Goal: Information Seeking & Learning: Learn about a topic

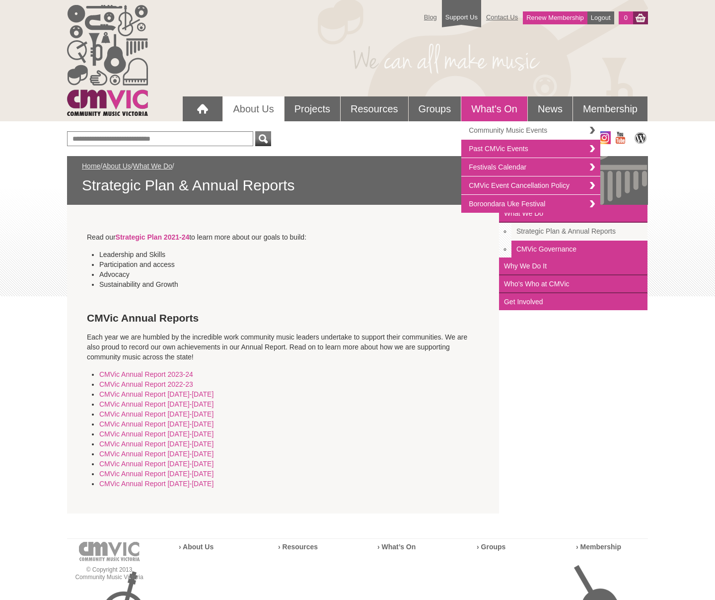
click at [510, 130] on link "Community Music Events" at bounding box center [531, 130] width 139 height 18
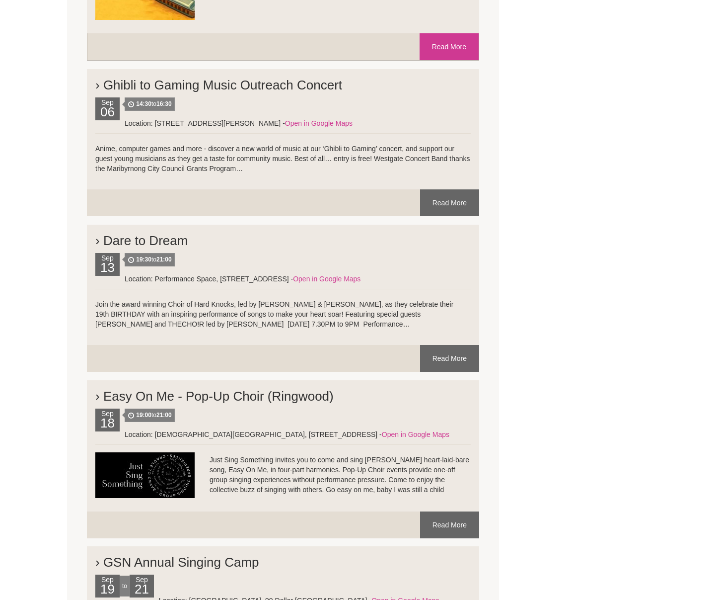
scroll to position [2037, 0]
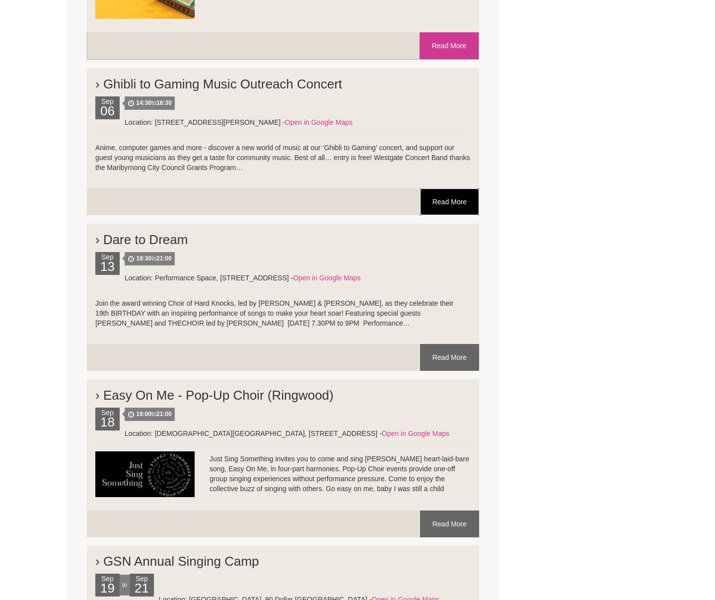
click at [444, 199] on link "Read More" at bounding box center [449, 201] width 59 height 27
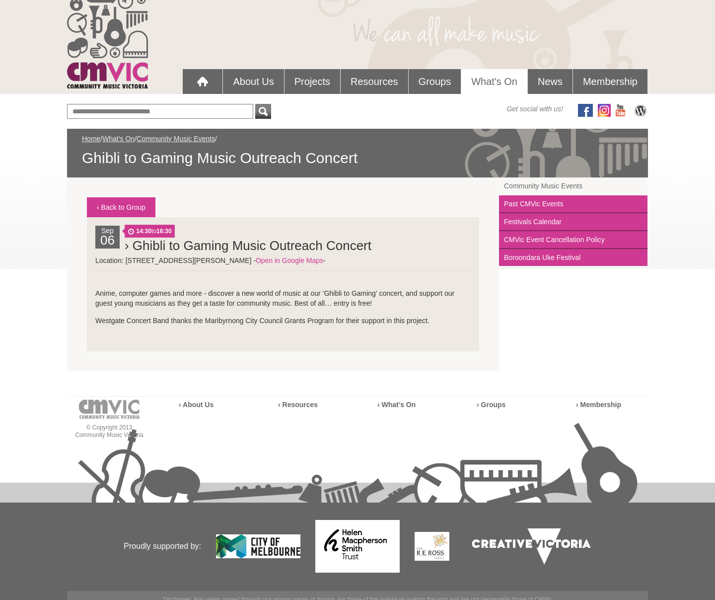
scroll to position [25, 0]
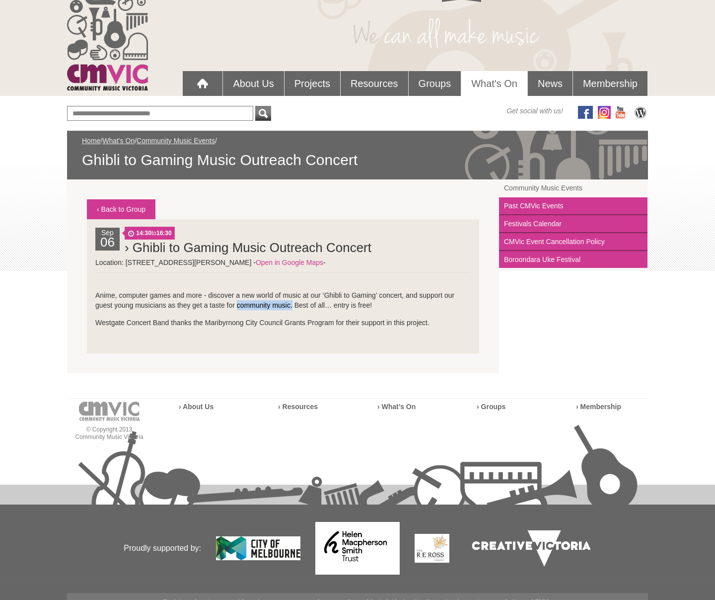
drag, startPoint x: 293, startPoint y: 306, endPoint x: 235, endPoint y: 308, distance: 57.2
click at [235, 308] on p "Anime, computer games and more - discover a new world of music at our ‘Ghibli t…" at bounding box center [283, 295] width 376 height 30
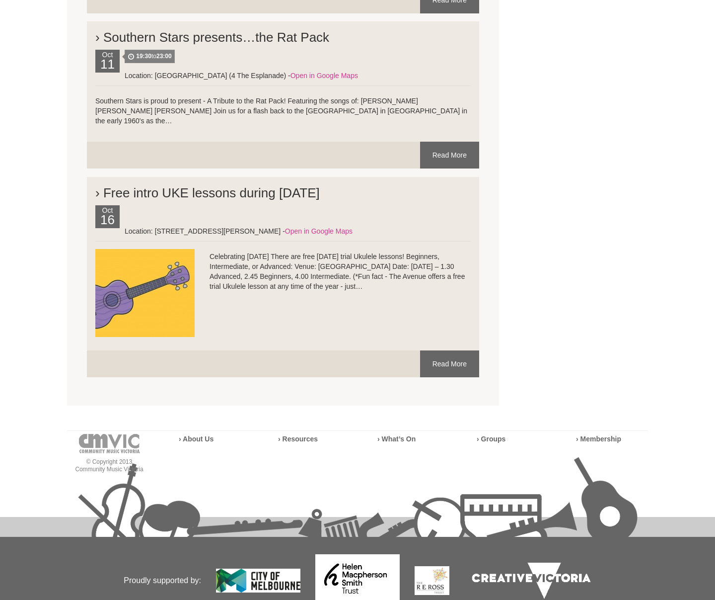
scroll to position [3550, 0]
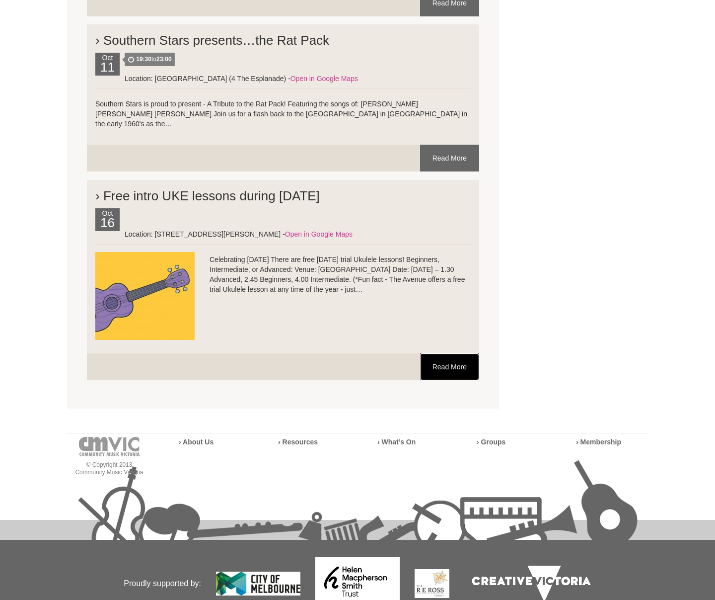
click at [445, 353] on link "Read More" at bounding box center [449, 366] width 59 height 27
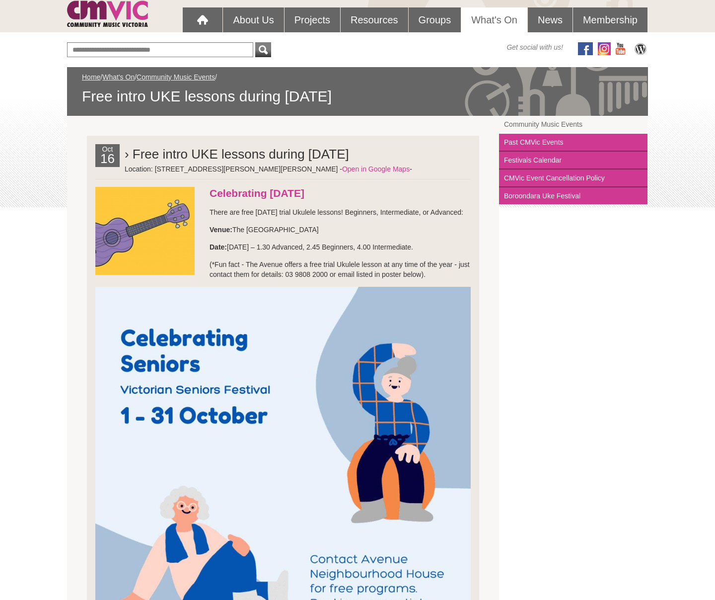
scroll to position [84, 0]
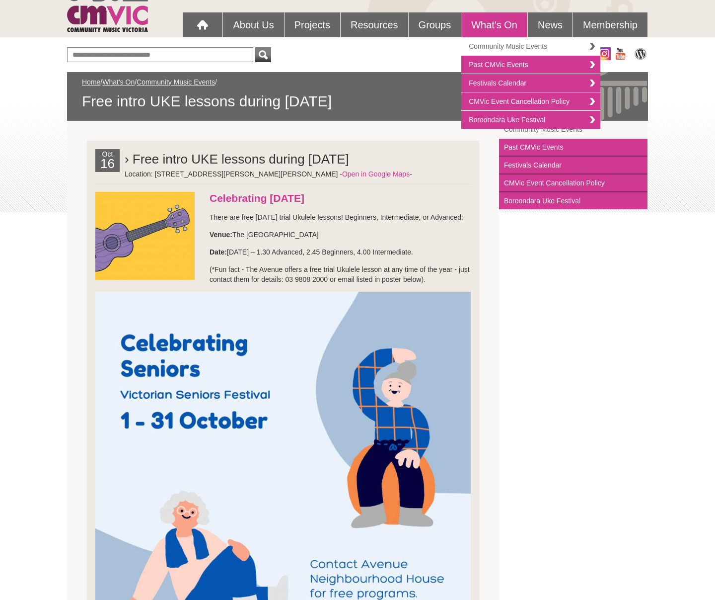
click at [492, 44] on link "Community Music Events" at bounding box center [531, 46] width 139 height 18
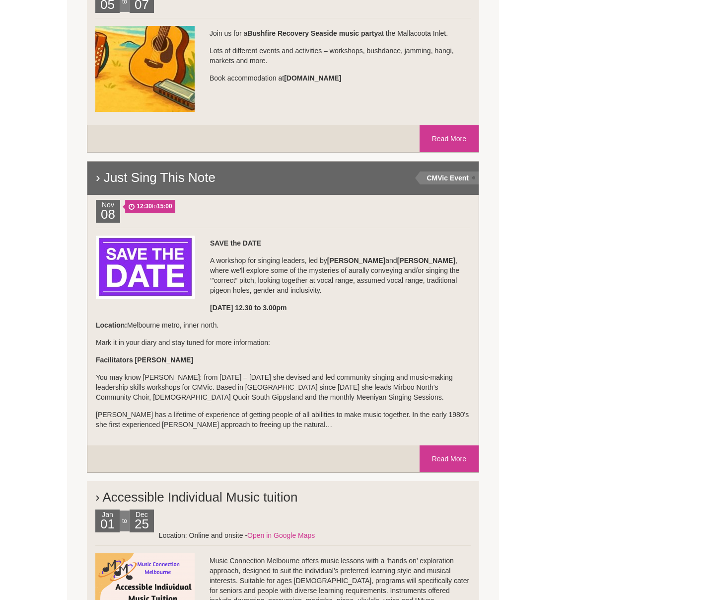
scroll to position [767, 0]
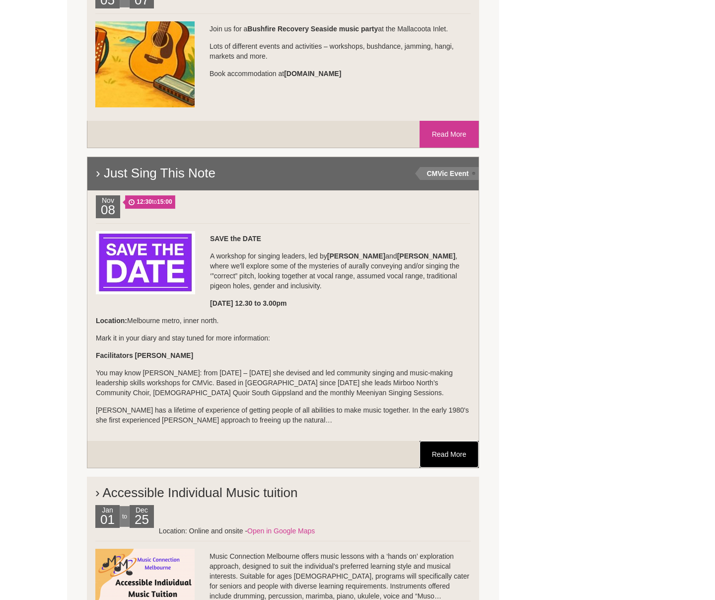
click at [445, 454] on link "Read More" at bounding box center [449, 454] width 59 height 27
